Goal: Task Accomplishment & Management: Complete application form

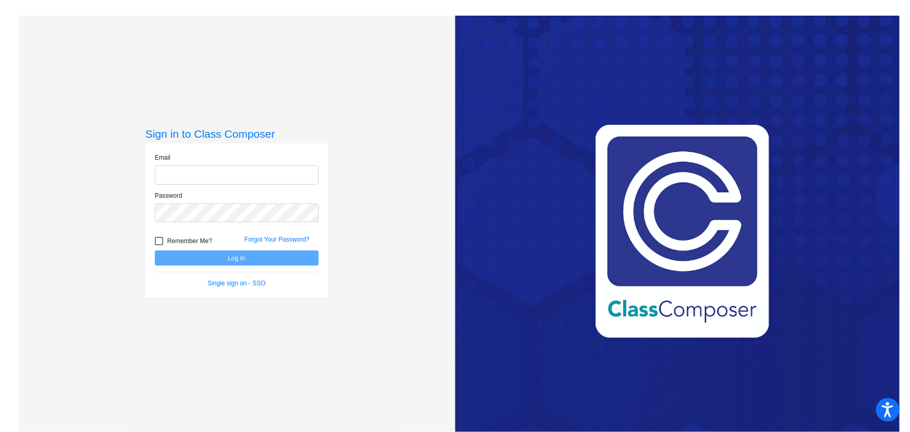
type input "[EMAIL_ADDRESS][DOMAIN_NAME]"
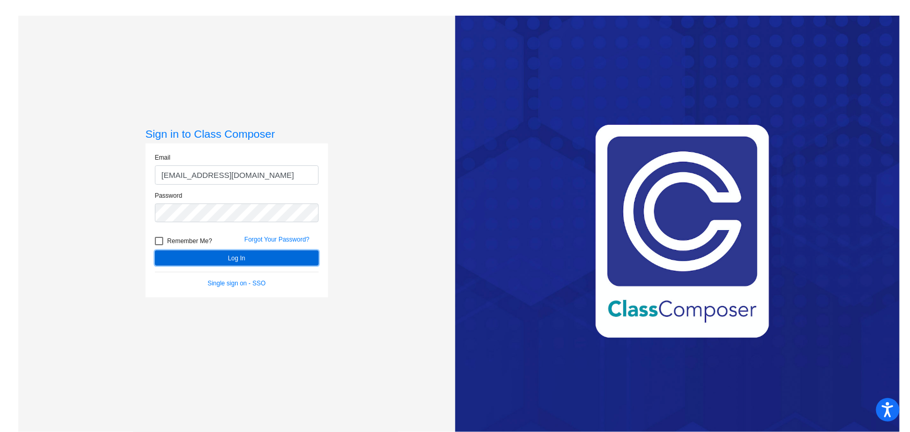
click at [249, 259] on button "Log In" at bounding box center [237, 257] width 164 height 15
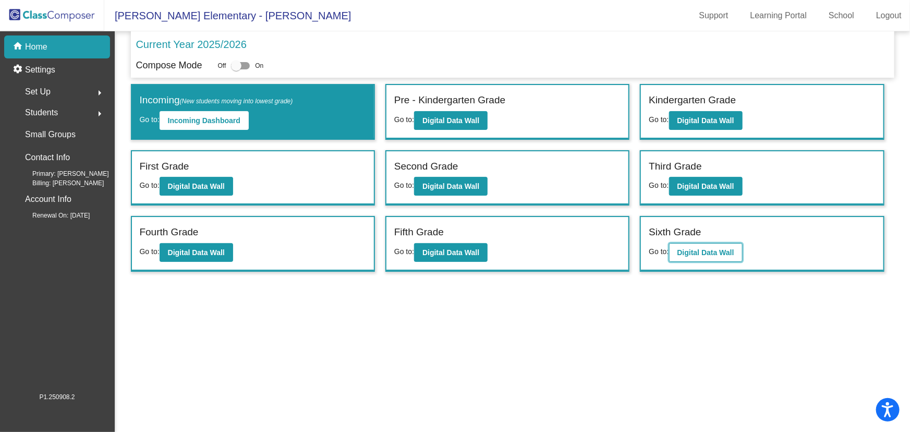
click at [714, 251] on b "Digital Data Wall" at bounding box center [706, 252] width 57 height 8
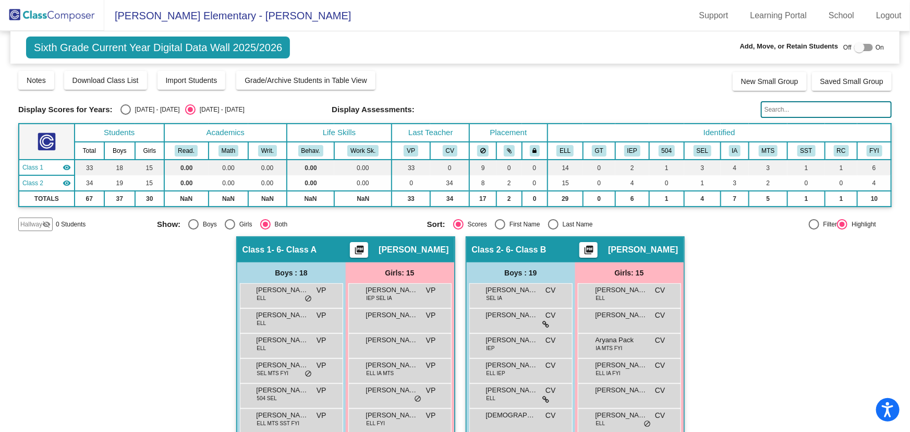
click at [548, 223] on div "Select an option" at bounding box center [553, 224] width 10 height 10
click at [553, 230] on input "Last Name" at bounding box center [553, 230] width 1 height 1
radio input "true"
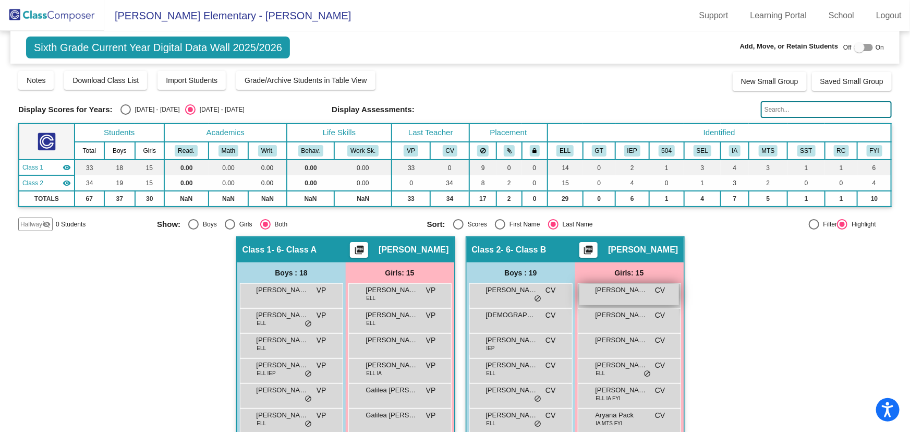
scroll to position [94, 0]
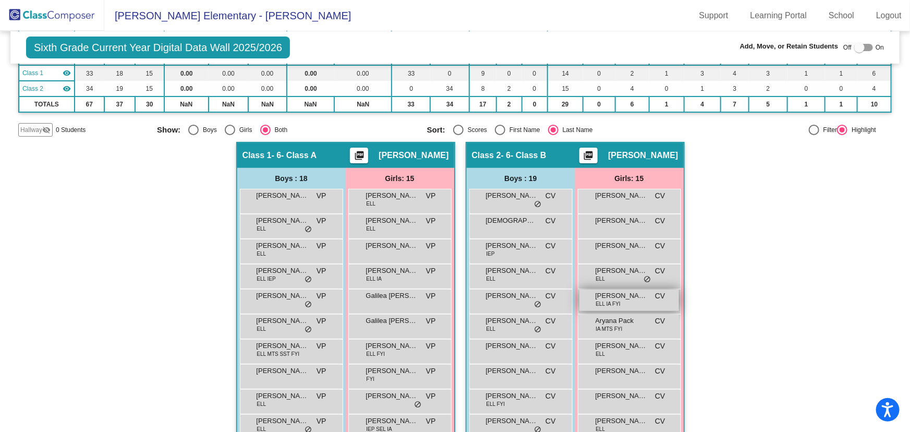
click at [629, 299] on div "[PERSON_NAME] [PERSON_NAME] ELL IA FYI CV lock do_not_disturb_alt" at bounding box center [630, 300] width 100 height 21
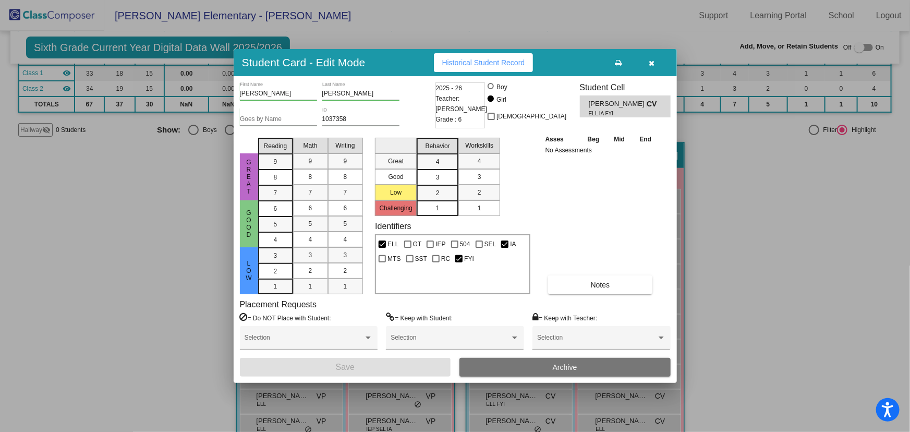
click at [564, 365] on span "Archive" at bounding box center [565, 367] width 25 height 8
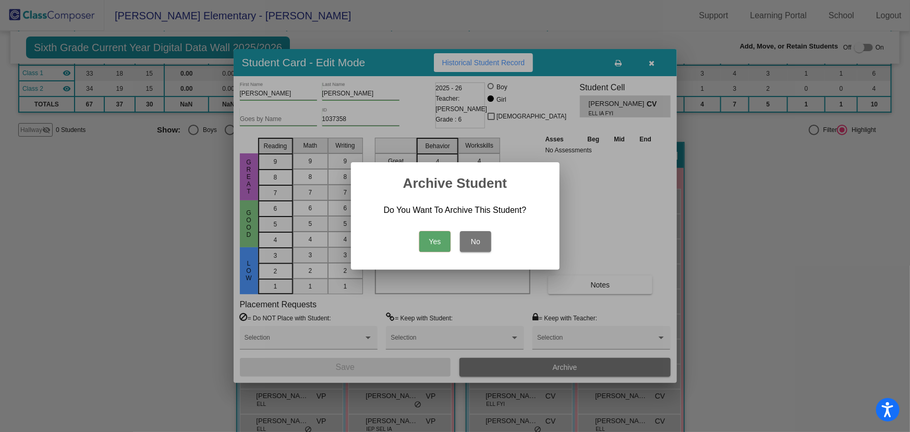
click at [424, 240] on button "Yes" at bounding box center [434, 241] width 31 height 21
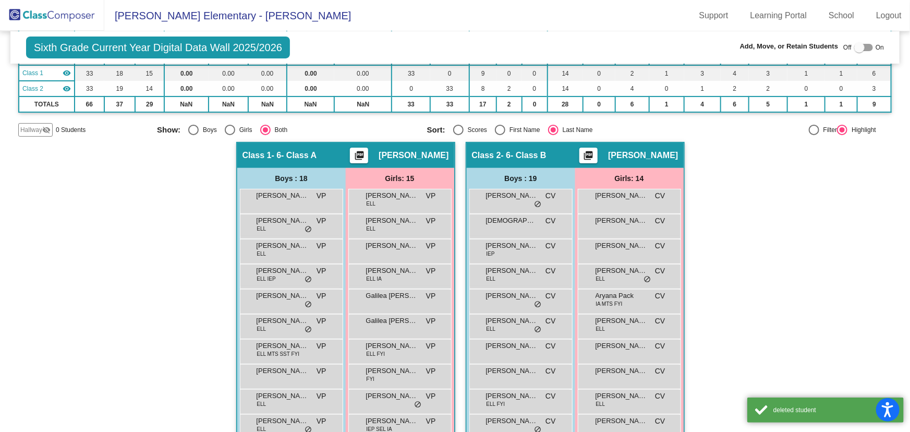
click at [61, 19] on img at bounding box center [52, 15] width 104 height 31
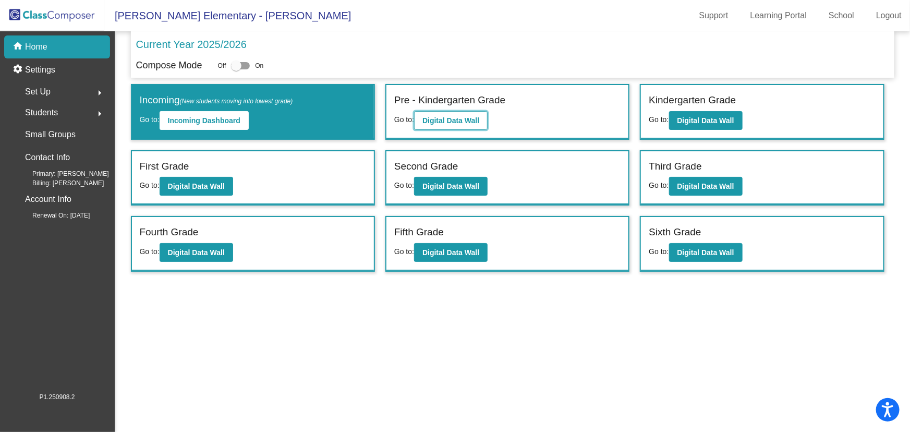
click at [461, 114] on button "Digital Data Wall" at bounding box center [451, 120] width 74 height 19
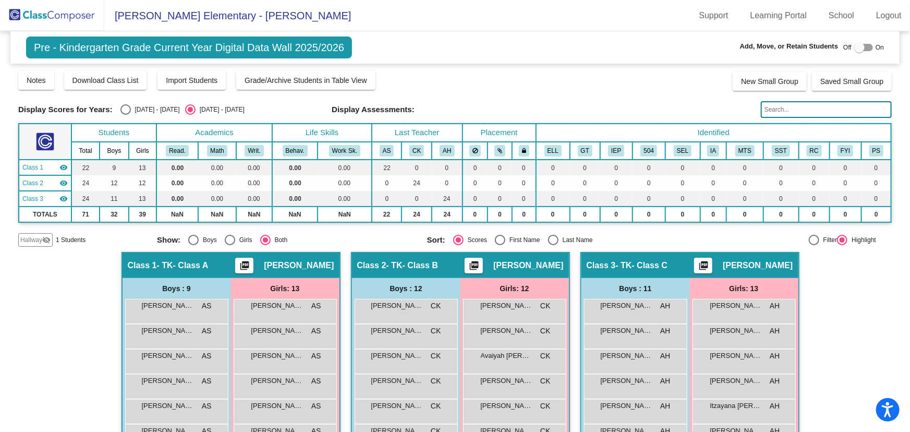
click at [47, 237] on mat-icon "visibility_off" at bounding box center [46, 240] width 8 height 8
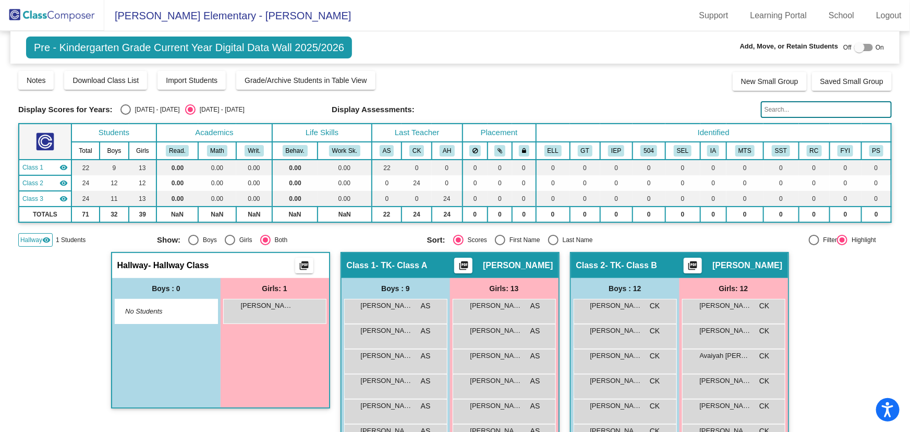
click at [855, 49] on div at bounding box center [859, 47] width 10 height 10
checkbox input "true"
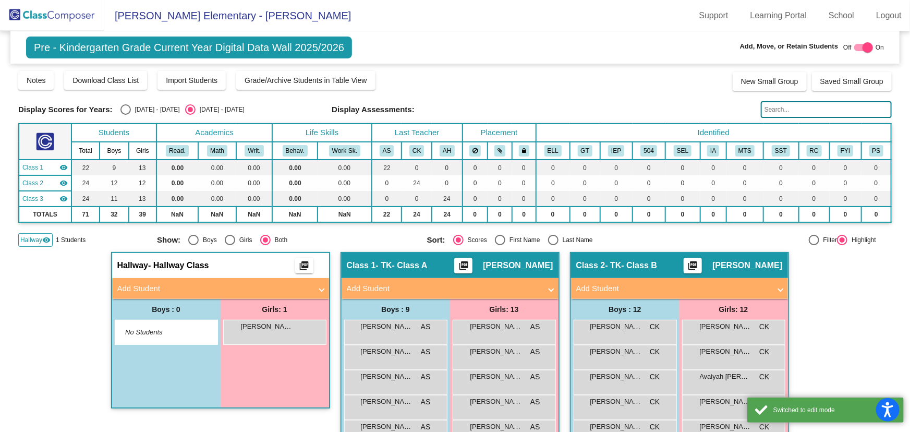
click at [203, 279] on mat-expansion-panel-header "Add Student" at bounding box center [220, 288] width 217 height 21
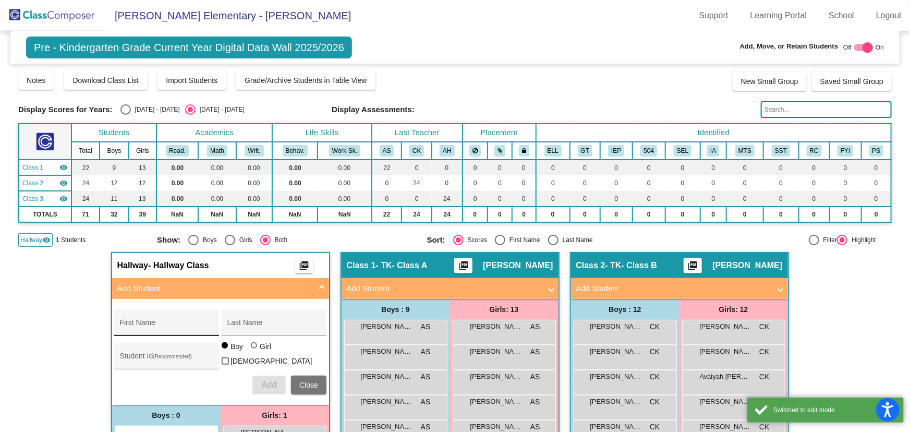
drag, startPoint x: 169, startPoint y: 329, endPoint x: 178, endPoint y: 329, distance: 9.4
click at [168, 329] on input "First Name" at bounding box center [167, 326] width 94 height 8
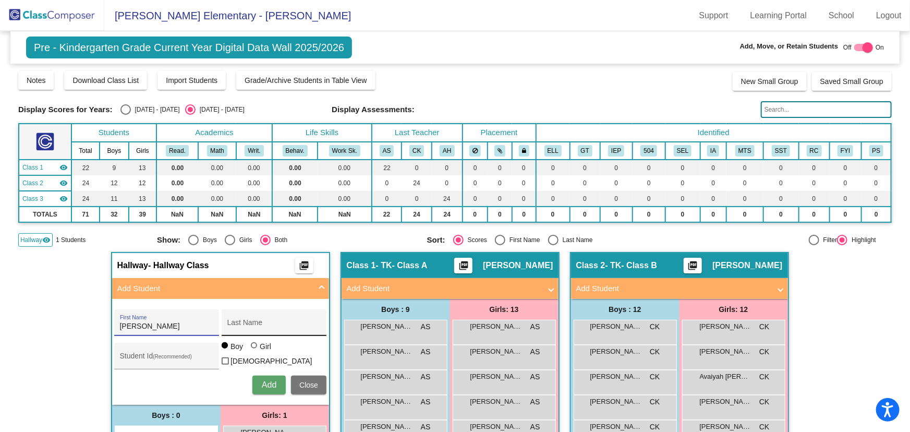
type input "[PERSON_NAME]"
type input "1054480"
click at [264, 381] on span "Add" at bounding box center [269, 384] width 15 height 9
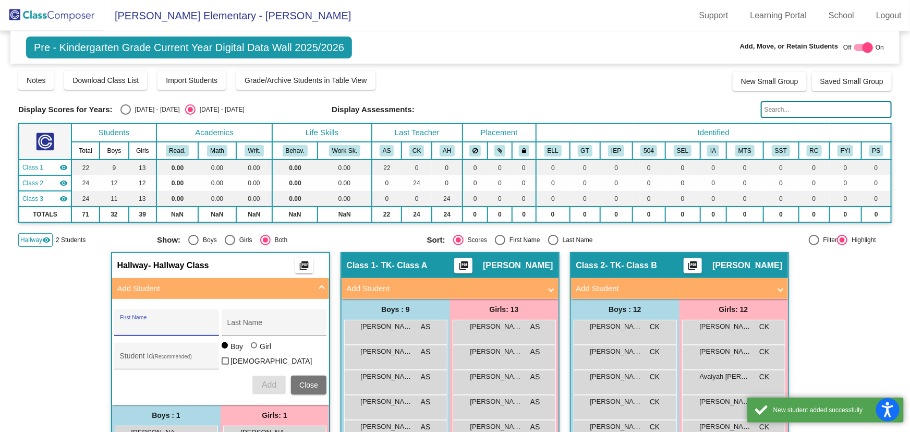
click at [307, 381] on span "Close" at bounding box center [308, 385] width 19 height 8
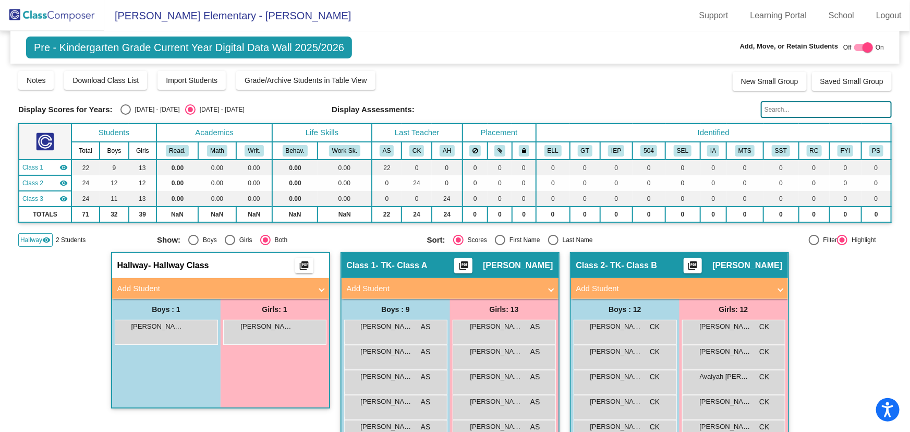
click at [27, 236] on span "Hallway" at bounding box center [31, 239] width 22 height 9
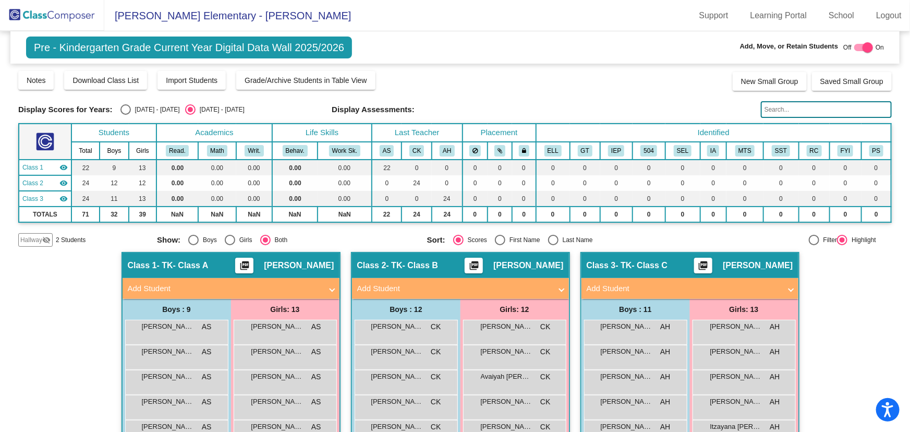
click at [863, 42] on div at bounding box center [868, 47] width 10 height 10
checkbox input "false"
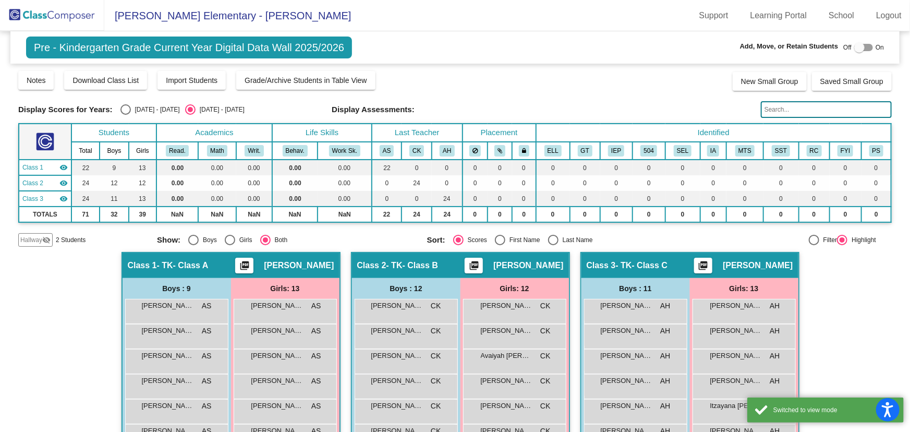
drag, startPoint x: 66, startPoint y: 17, endPoint x: 75, endPoint y: 17, distance: 8.9
click at [66, 17] on img at bounding box center [52, 15] width 104 height 31
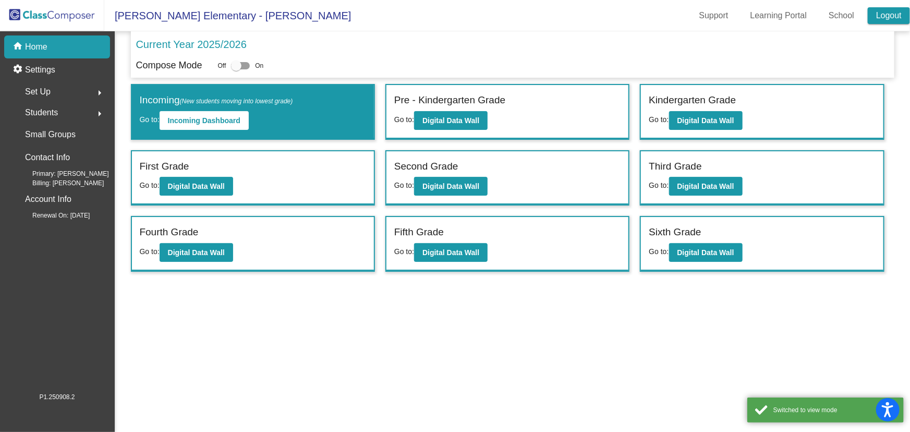
click at [892, 13] on link "Logout" at bounding box center [889, 15] width 42 height 17
